Goal: Task Accomplishment & Management: Complete application form

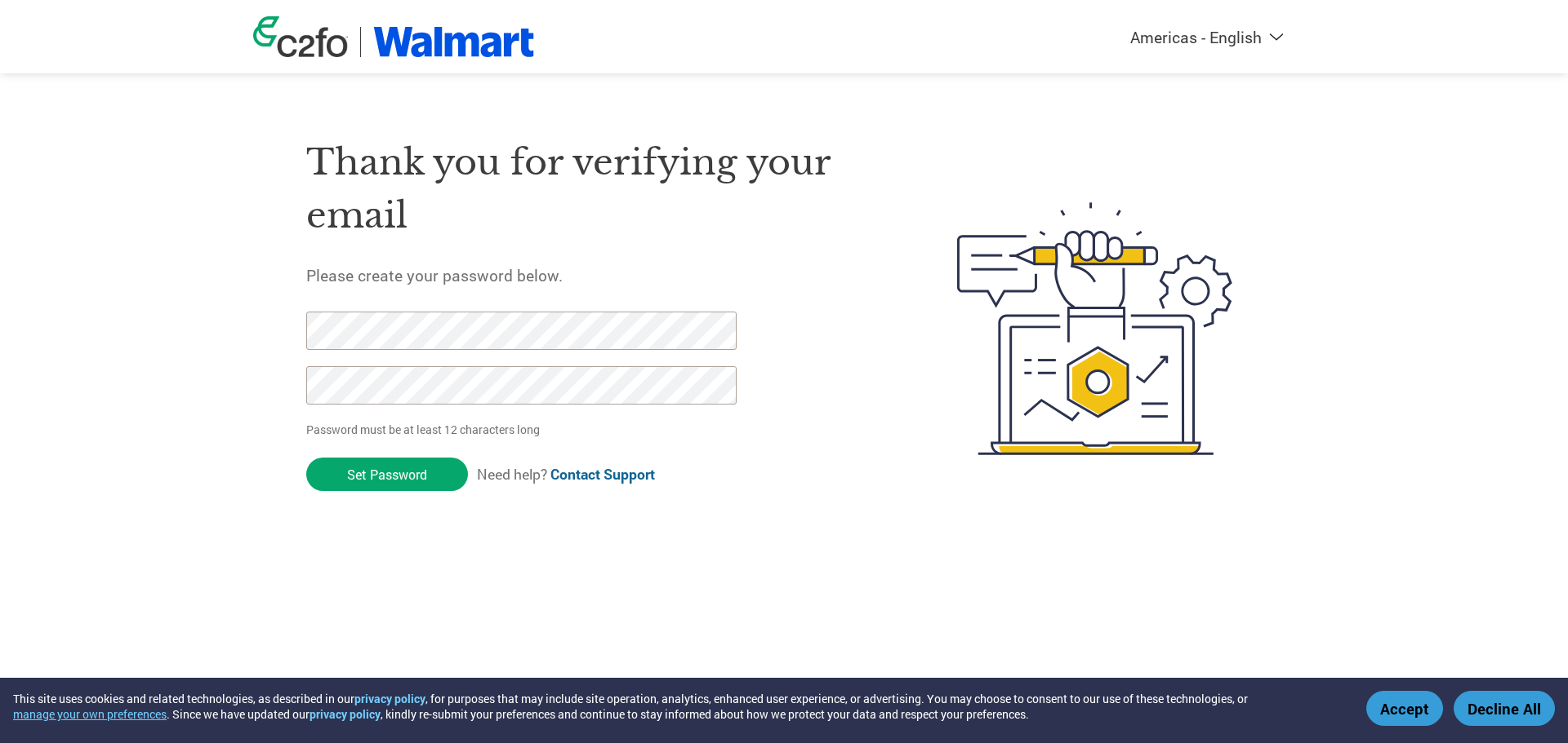
click at [295, 326] on div "Thank you for verifying your email Please create your password below. Password …" at bounding box center [784, 329] width 1061 height 433
click at [158, 490] on div "Americas - English Américas - Español [GEOGRAPHIC_DATA] - Português Amériques -…" at bounding box center [784, 263] width 1568 height 528
click at [267, 331] on div "Thank you for verifying your email Please create your password below. Password …" at bounding box center [784, 329] width 1061 height 433
click at [285, 388] on div "Thank you for verifying your email Please create your password below. Password …" at bounding box center [784, 329] width 1061 height 433
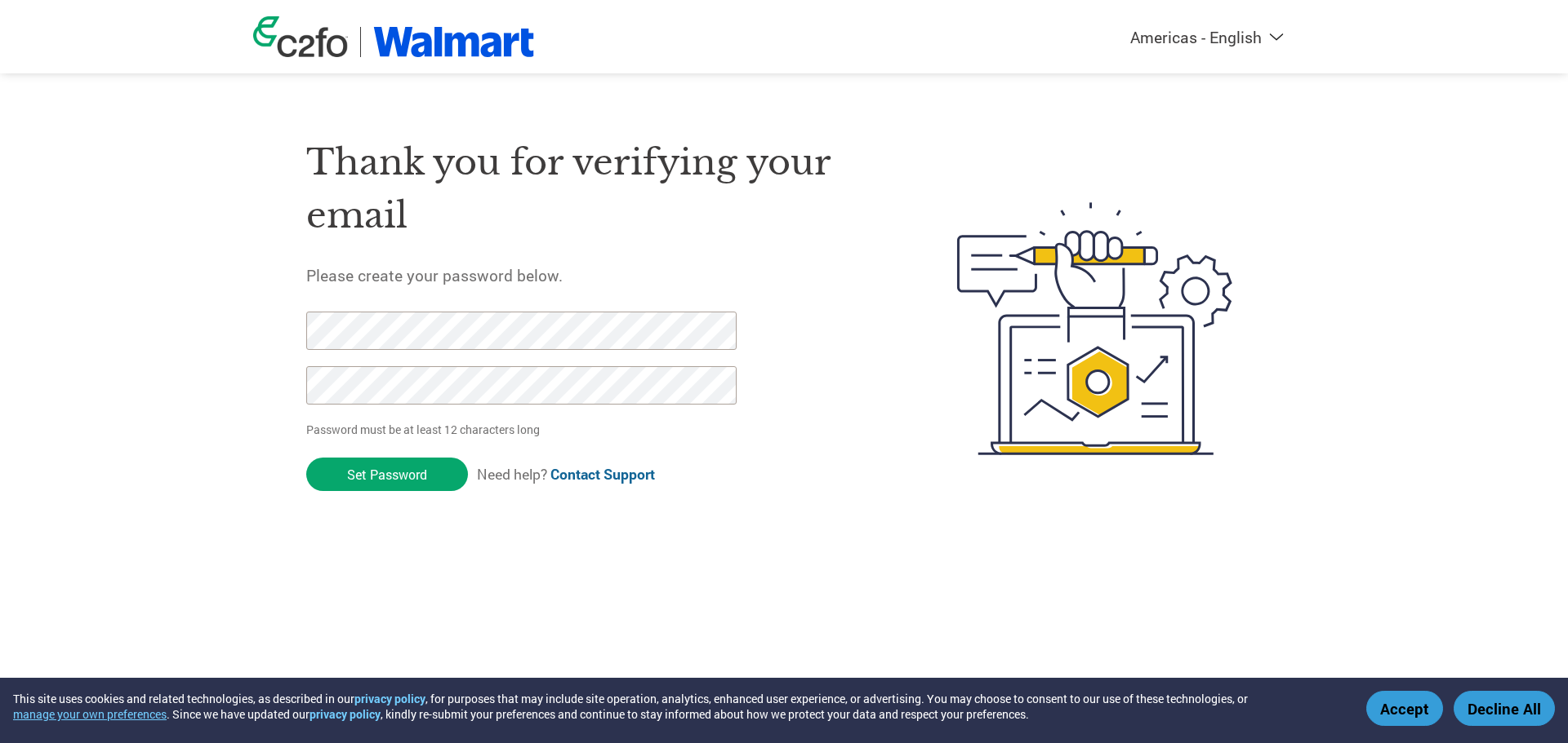
click at [257, 331] on div "Thank you for verifying your email Please create your password below. Password …" at bounding box center [784, 329] width 1061 height 433
click at [278, 403] on div "Thank you for verifying your email Please create your password below. Password …" at bounding box center [784, 329] width 1061 height 433
click at [298, 349] on div "Thank you for verifying your email Please create your password below. Password …" at bounding box center [784, 329] width 1061 height 433
click at [242, 412] on div "Americas - English Américas - Español [GEOGRAPHIC_DATA] - Português Amériques -…" at bounding box center [784, 263] width 1568 height 528
click at [356, 479] on input "Set Password" at bounding box center [387, 474] width 161 height 33
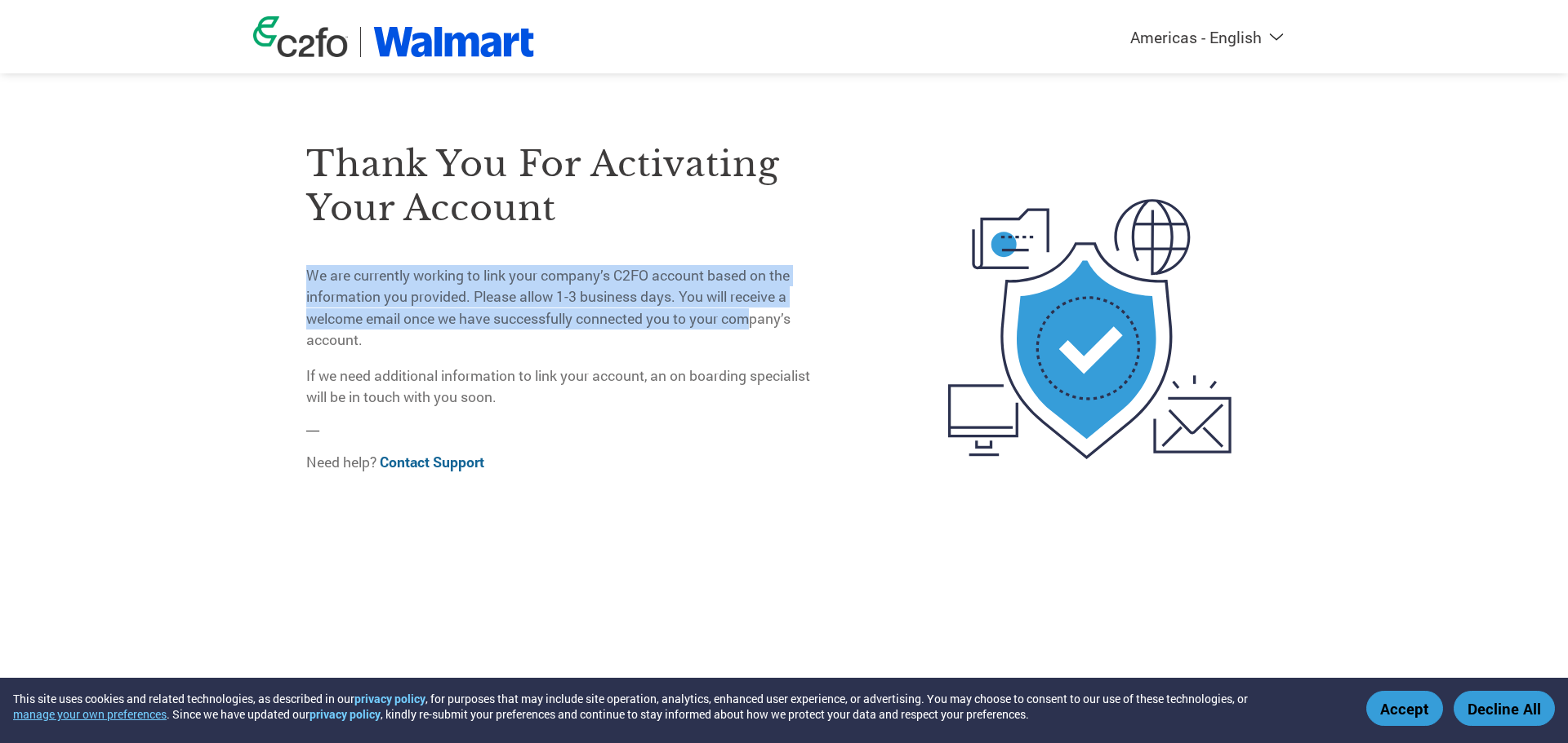
drag, startPoint x: 320, startPoint y: 270, endPoint x: 767, endPoint y: 327, distance: 450.6
click at [764, 324] on p "We are currently working to link your company’s C2FO account based on the infor…" at bounding box center [564, 308] width 516 height 86
click at [768, 329] on p "We are currently working to link your company’s C2FO account based on the infor…" at bounding box center [564, 308] width 516 height 86
